Goal: Check status: Check status

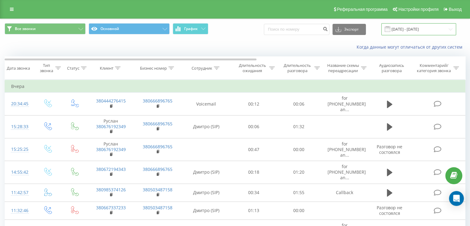
click at [436, 26] on input "[DATE] - [DATE]" at bounding box center [418, 29] width 75 height 12
click at [431, 27] on input "[DATE] - [DATE]" at bounding box center [418, 29] width 75 height 12
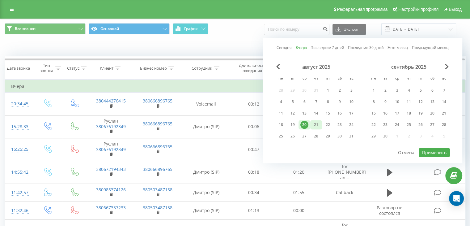
click at [311, 125] on div "21" at bounding box center [316, 124] width 12 height 9
click at [433, 151] on button "Применить" at bounding box center [434, 152] width 31 height 9
type input "[DATE] - [DATE]"
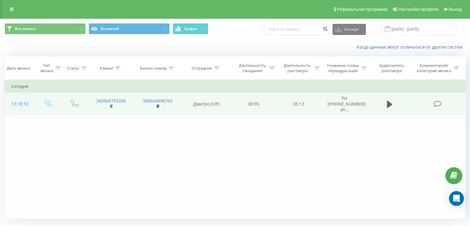
click at [111, 105] on rect at bounding box center [111, 106] width 2 height 3
